Goal: Task Accomplishment & Management: Use online tool/utility

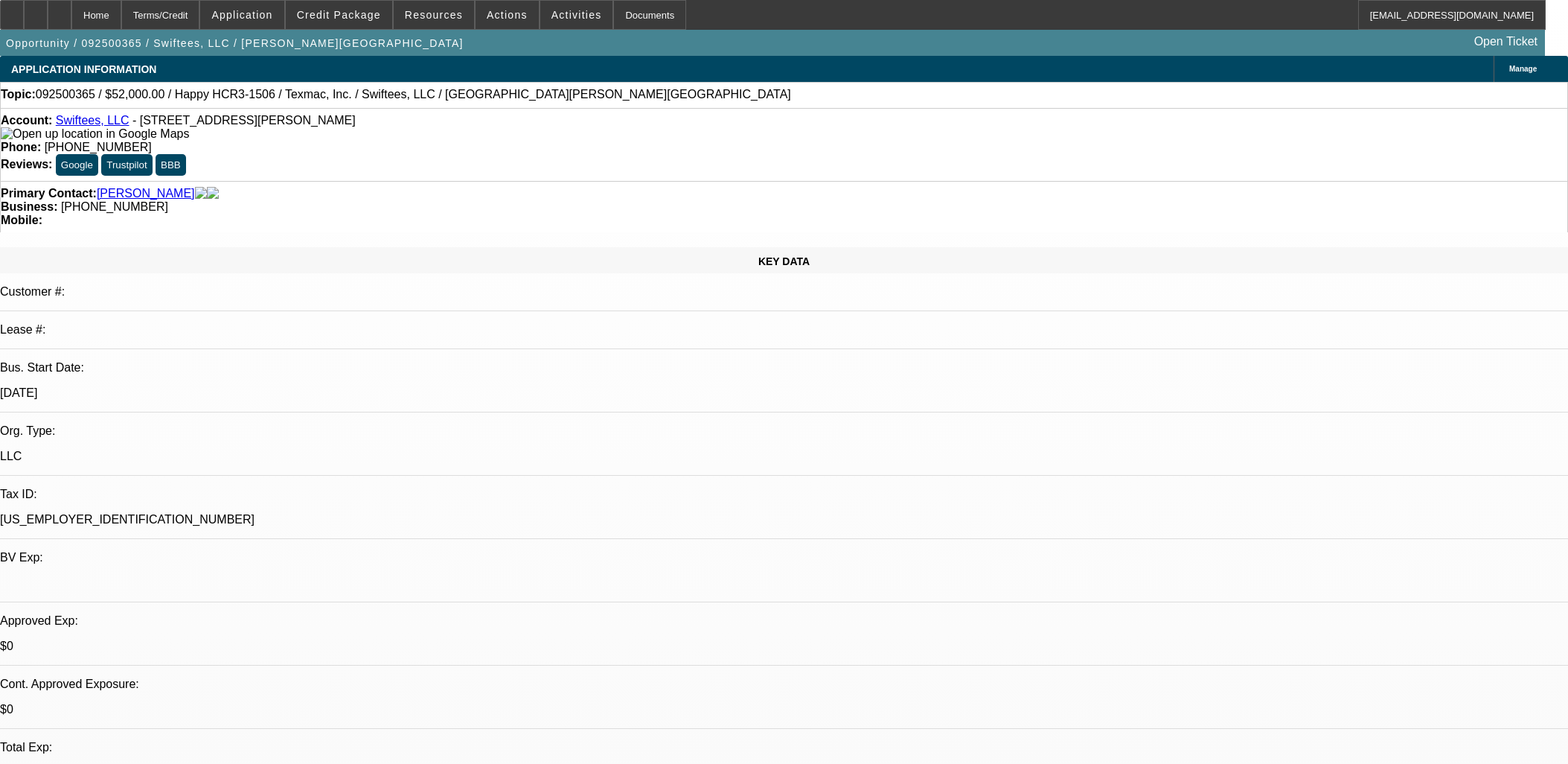
select select "0"
select select "0.1"
select select "4"
select select "0"
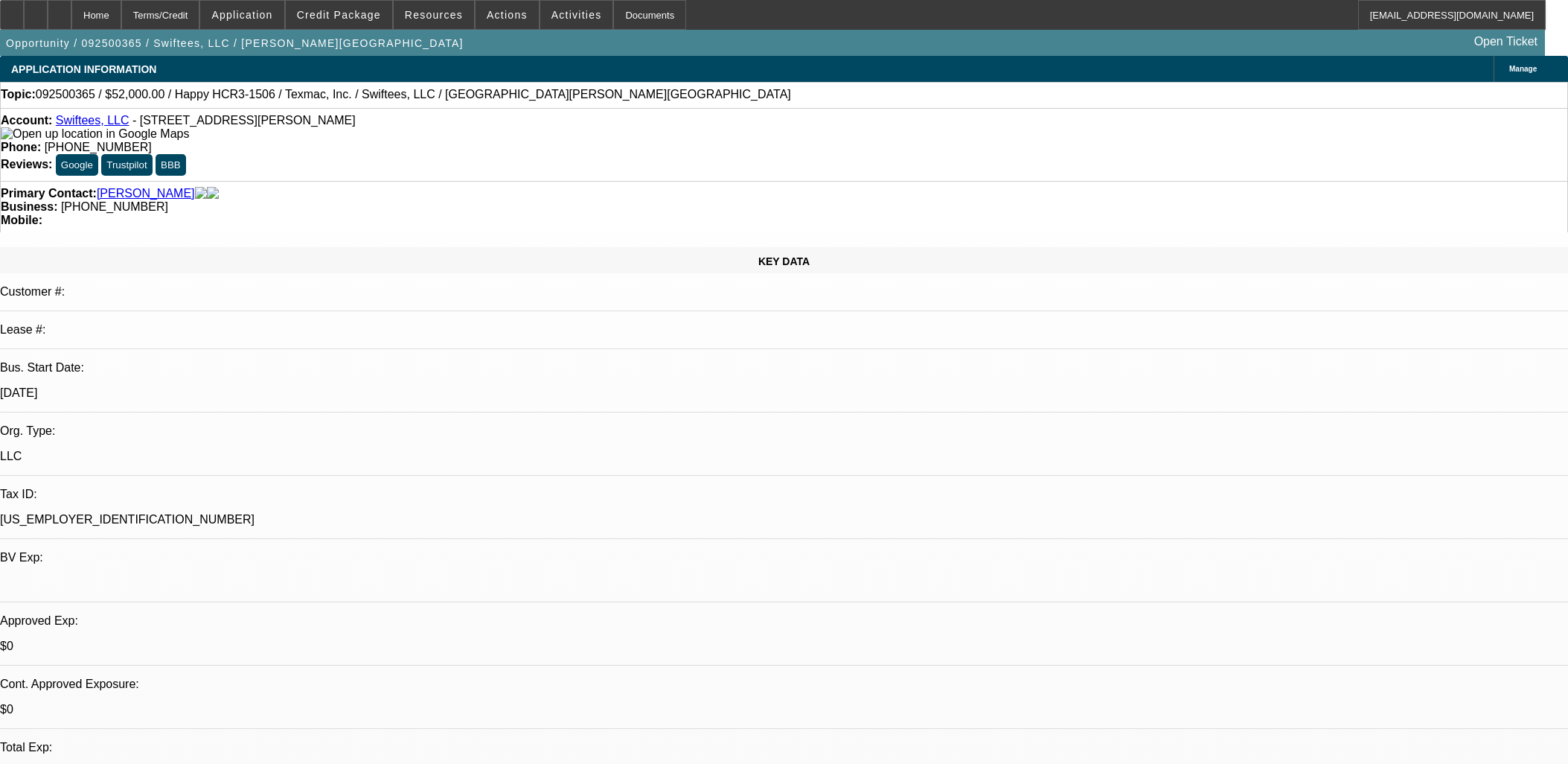
select select "0"
select select "0.1"
select select "4"
select select "0"
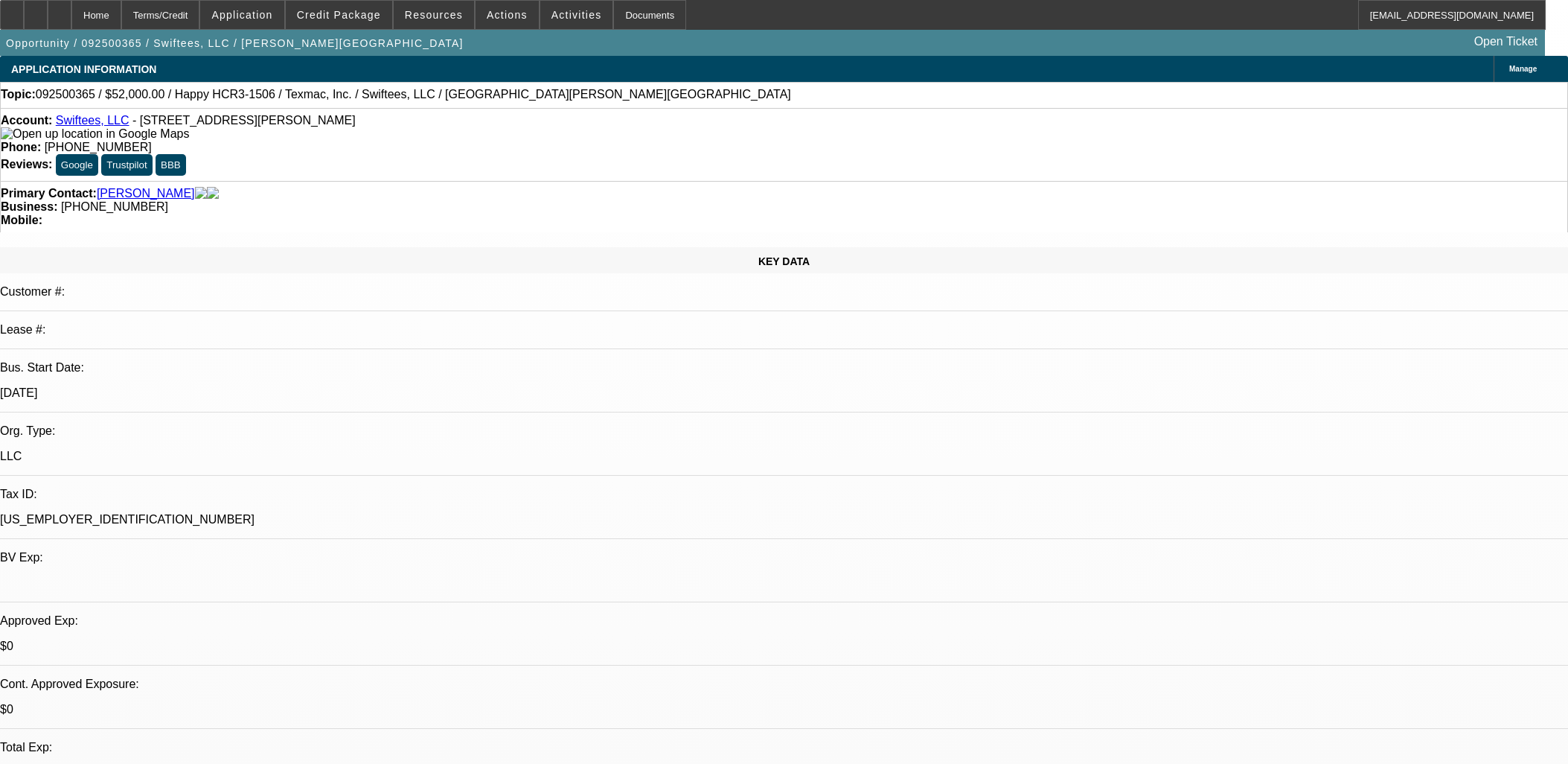
select select "0.1"
select select "4"
click at [71, 10] on div at bounding box center [60, 15] width 24 height 30
select select "0"
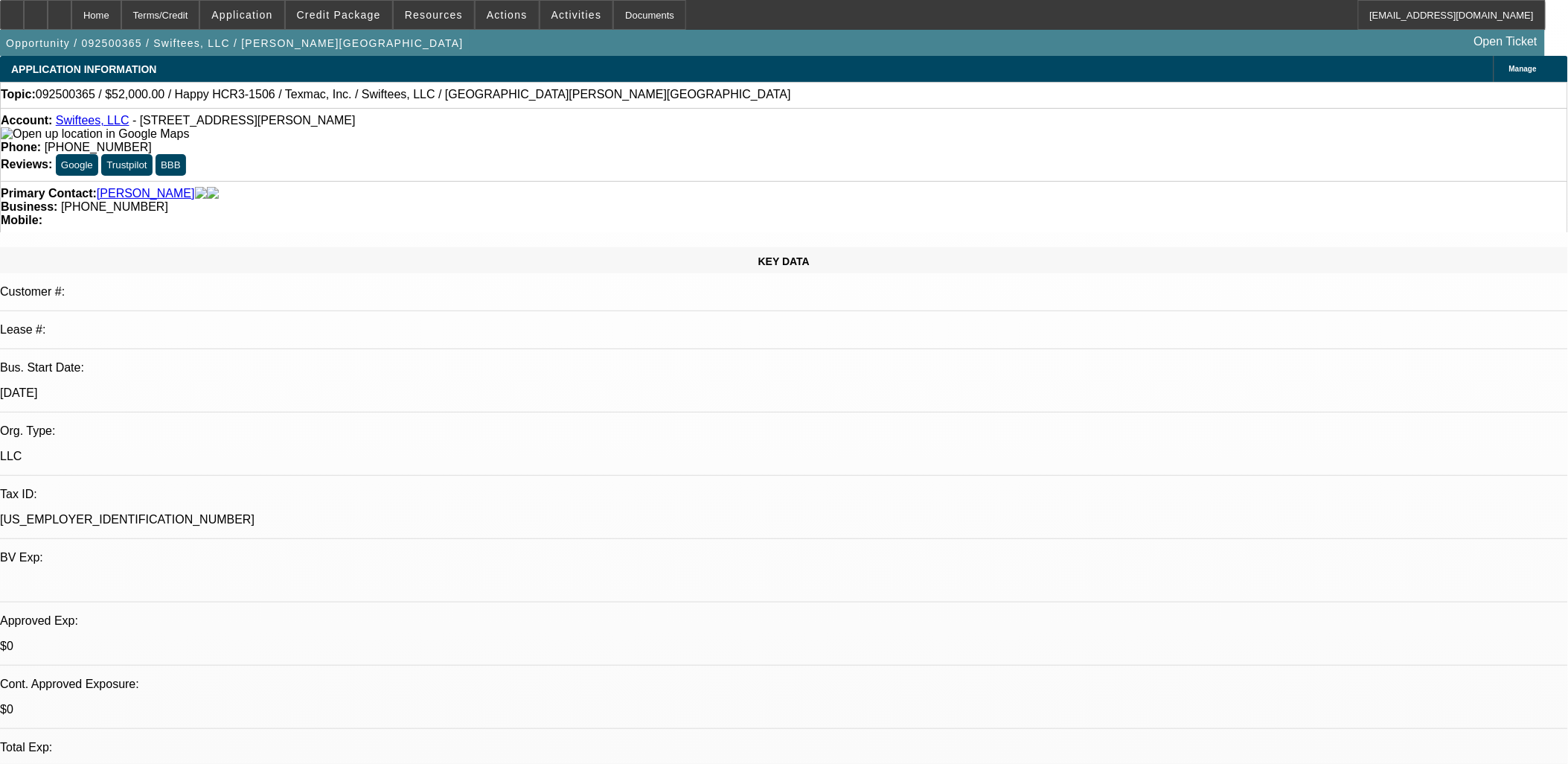
select select "0"
select select "0.1"
select select "0"
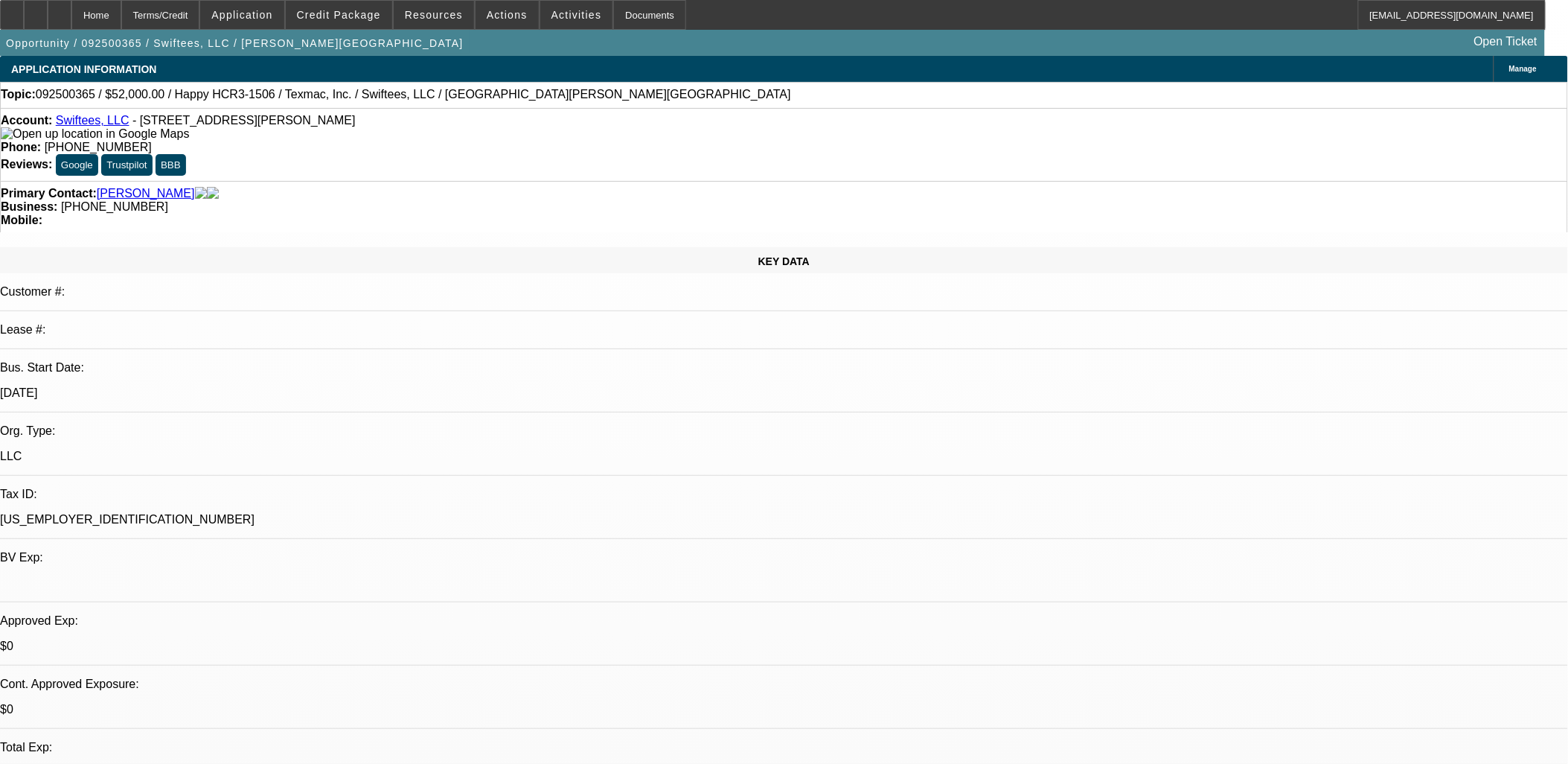
select select "0"
select select "0.1"
select select "1"
select select "2"
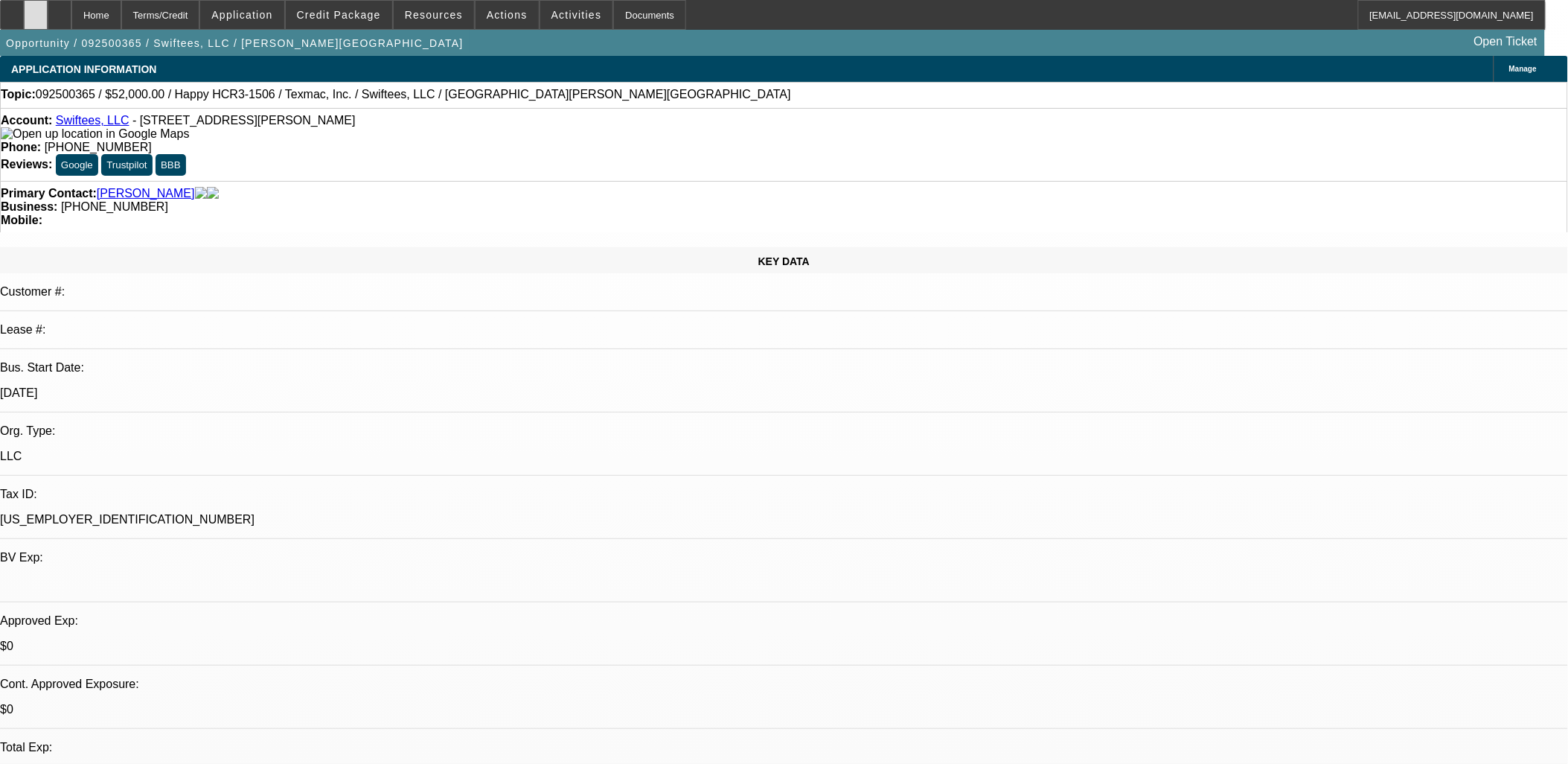
select select "1"
select select "4"
select select "1"
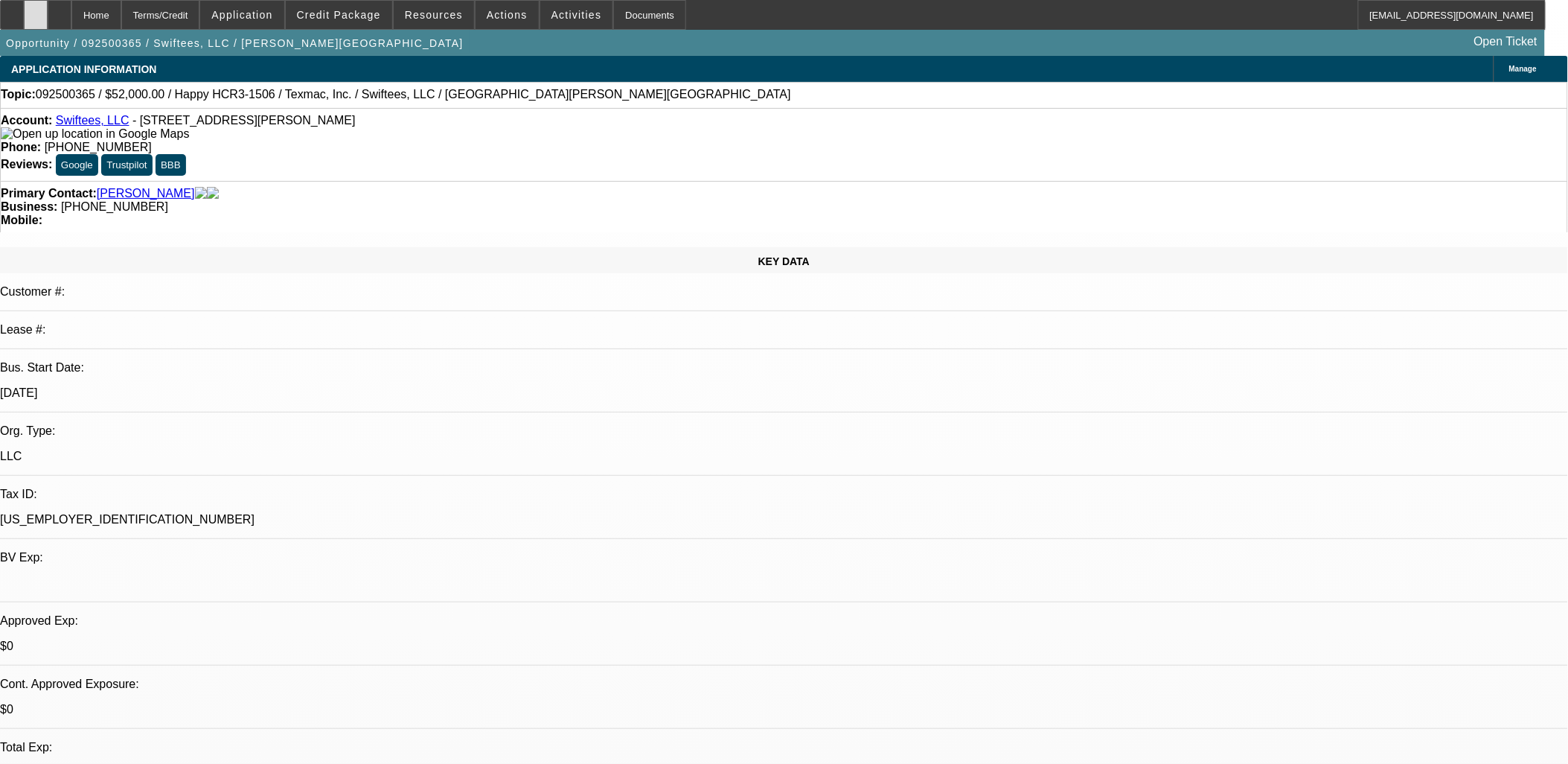
select select "4"
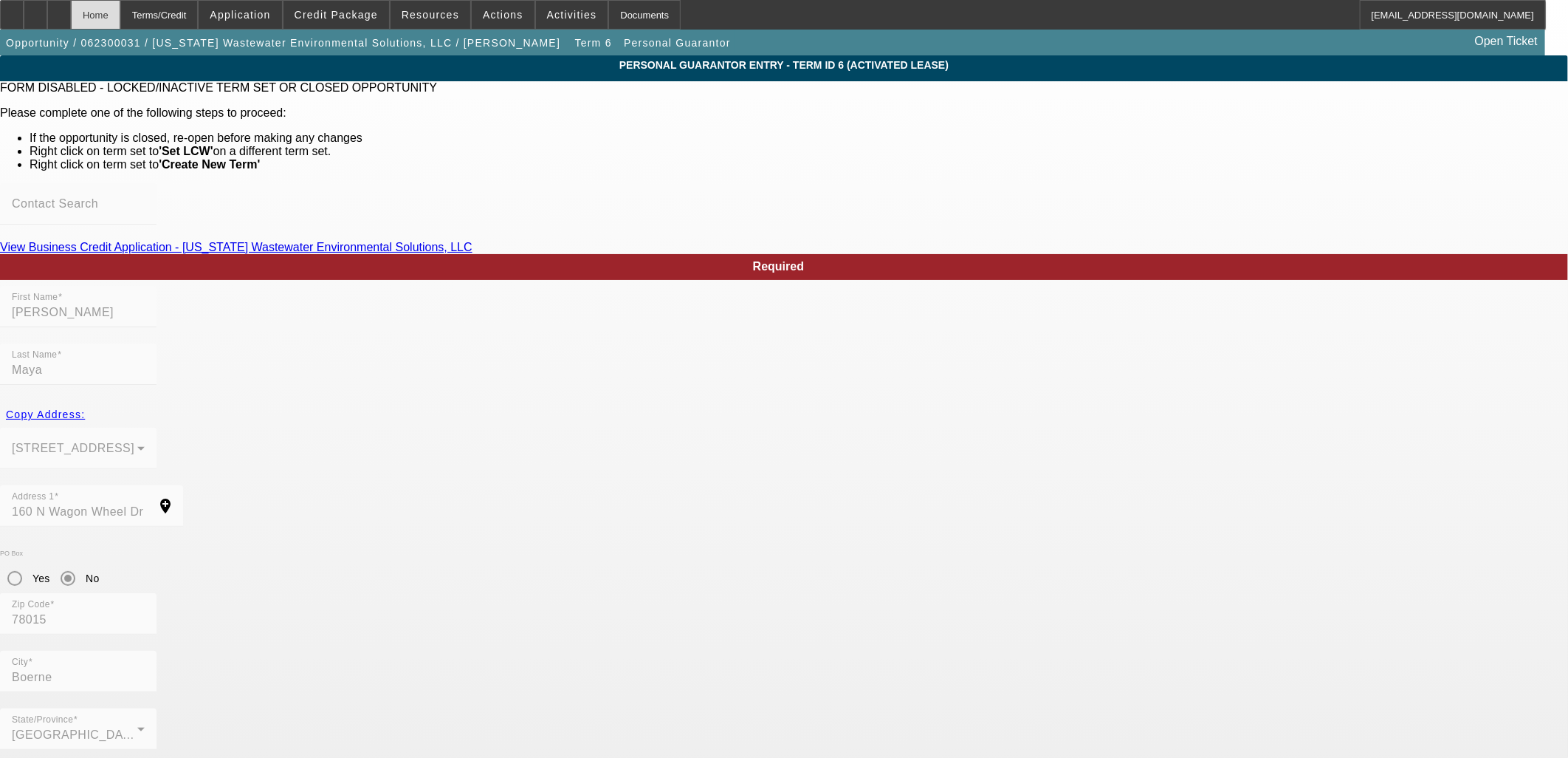
click at [120, 19] on div "Home" at bounding box center [96, 15] width 50 height 30
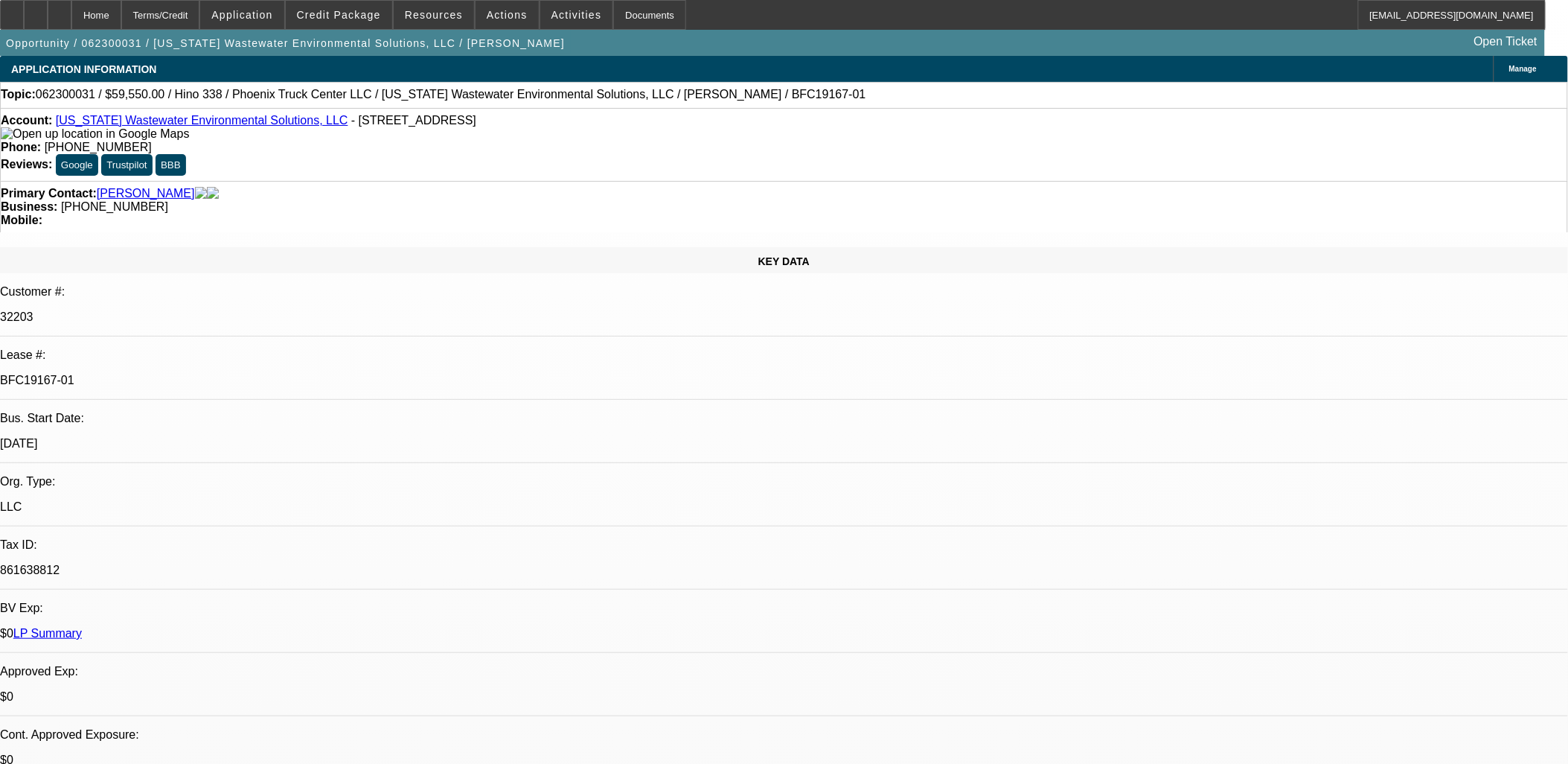
select select "0"
select select "6"
select select "0"
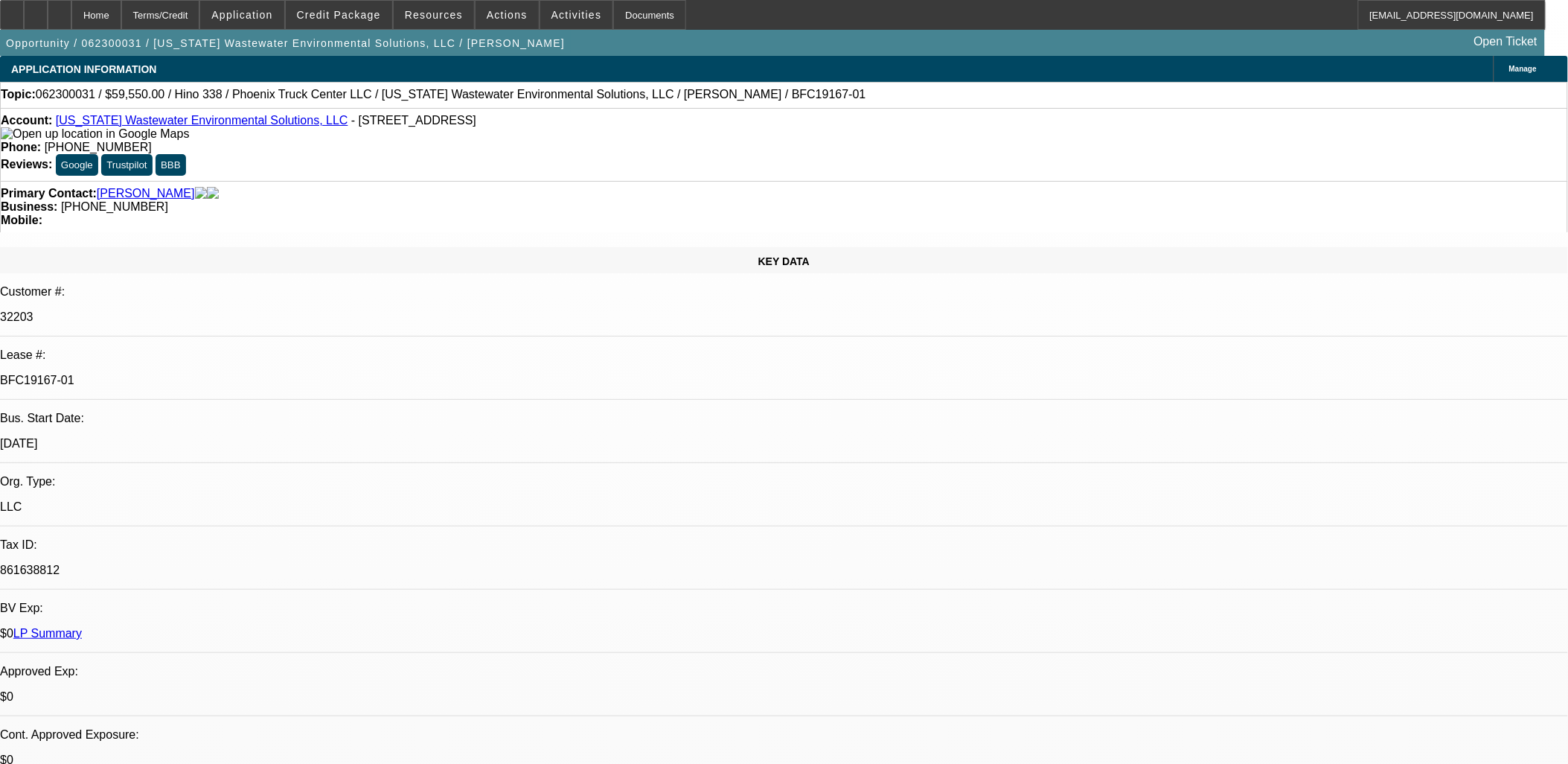
select select "0"
select select "6"
select select "0"
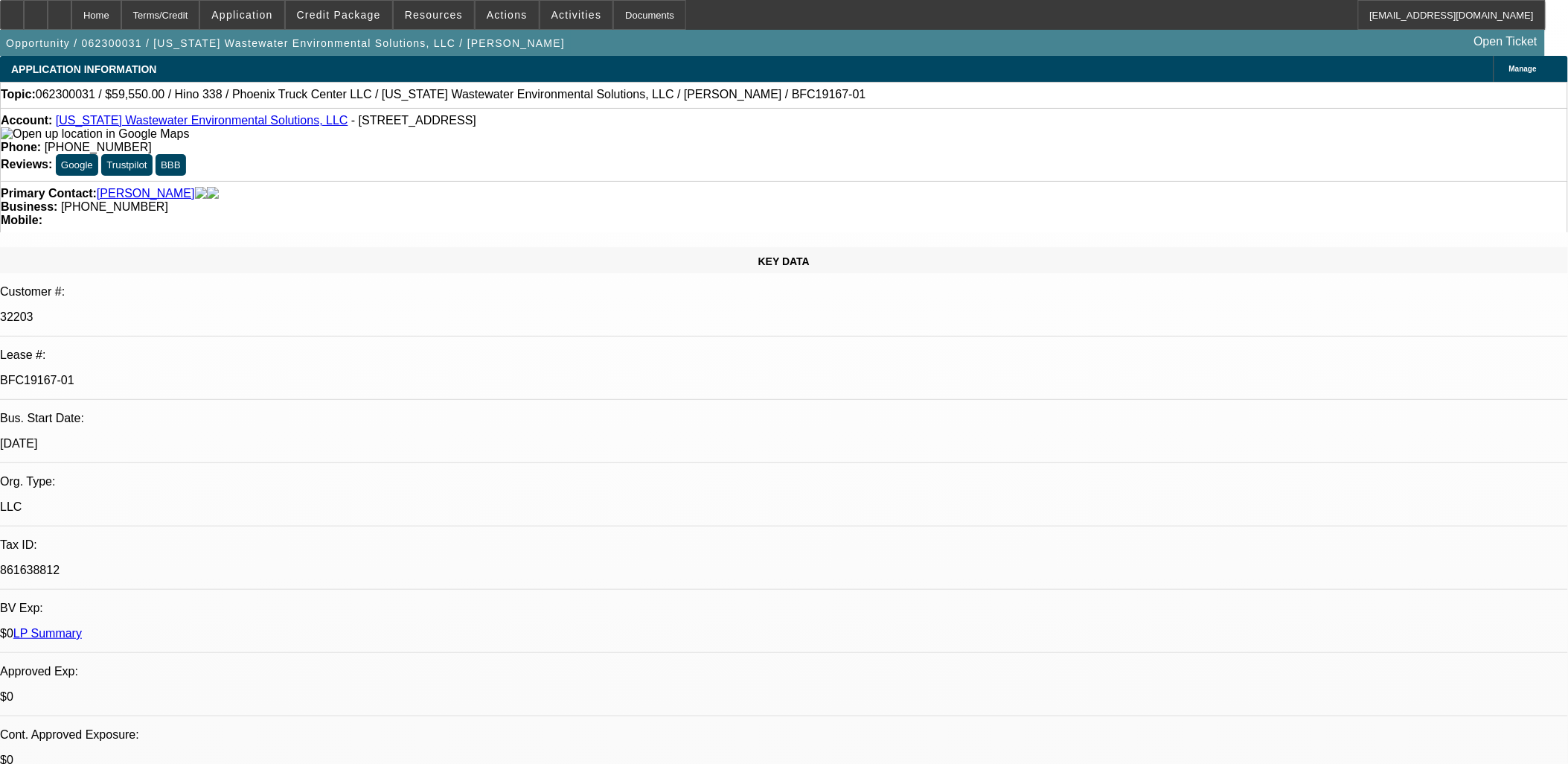
select select "2"
select select "0"
select select "6"
select select "0"
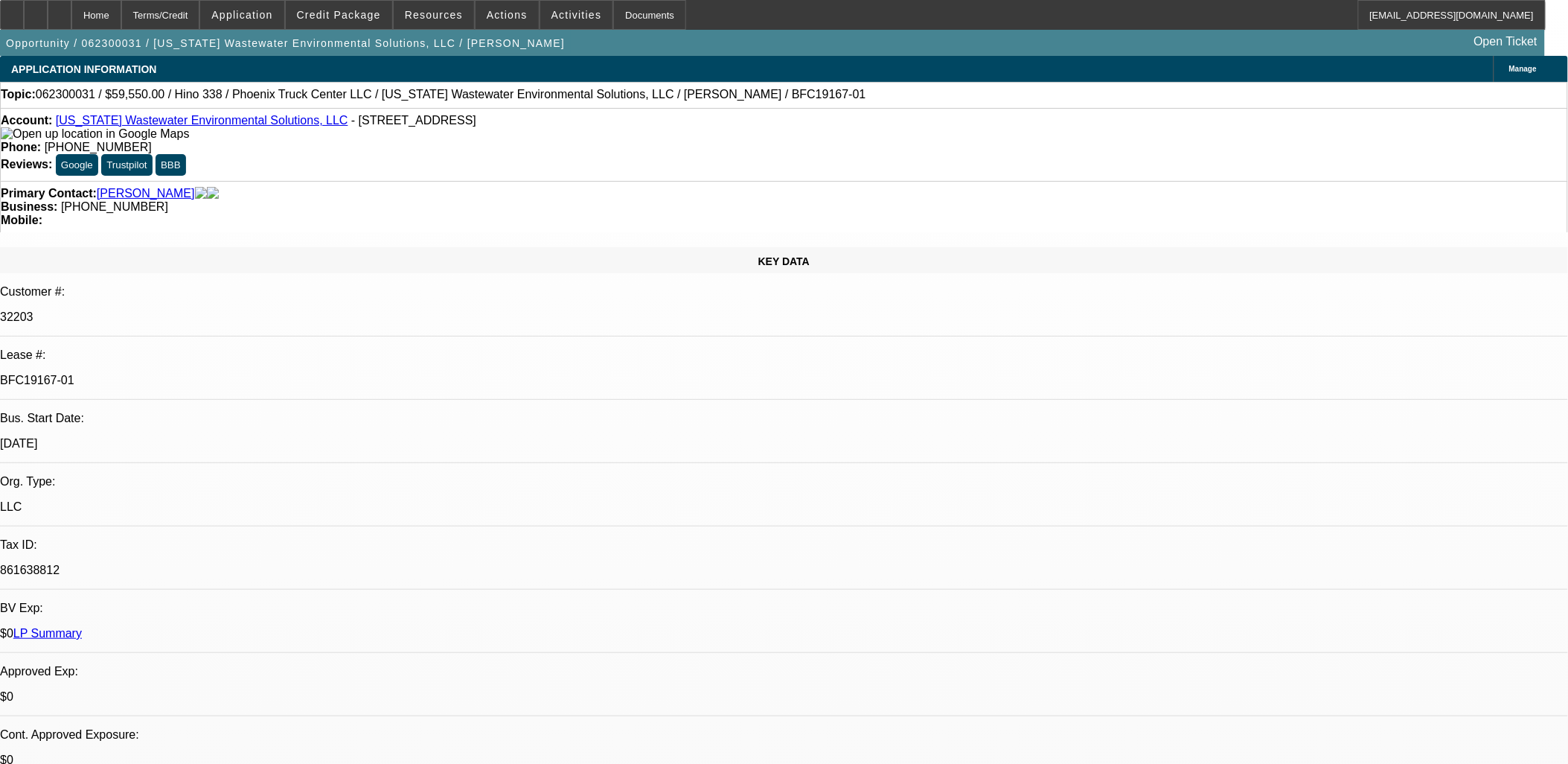
select select "2"
select select "0"
select select "6"
